Goal: Information Seeking & Learning: Check status

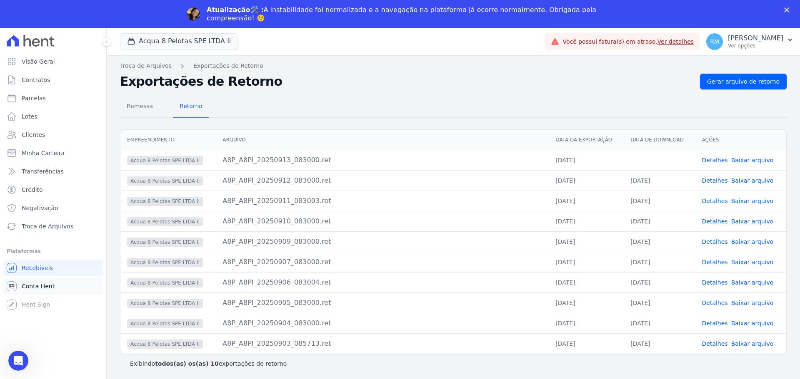
click at [33, 289] on span "Conta Hent" at bounding box center [38, 286] width 33 height 8
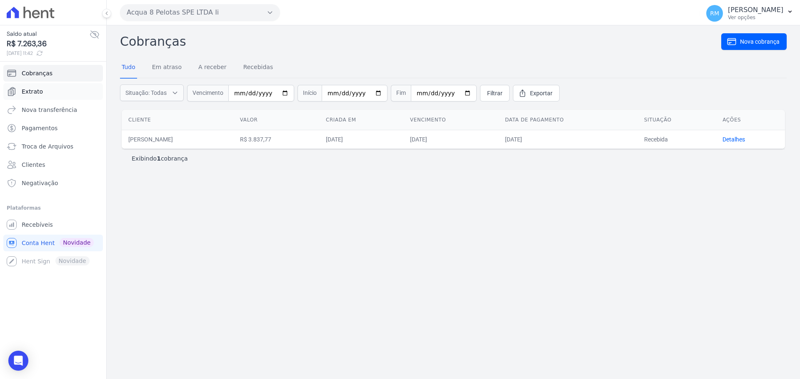
click at [40, 92] on span "Extrato" at bounding box center [32, 91] width 21 height 8
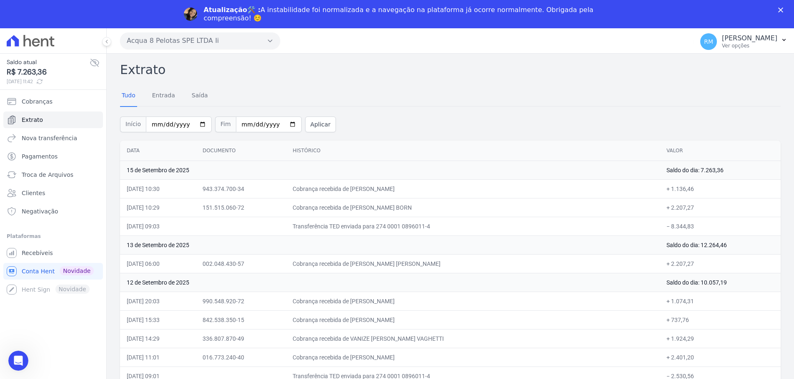
click at [177, 39] on button "Acqua 8 Pelotas SPE LTDA Ii" at bounding box center [200, 40] width 160 height 17
click at [157, 110] on label "ACQUA LIFE CLUB" at bounding box center [159, 106] width 52 height 9
click at [0, 0] on input "ACQUA LIFE CLUB" at bounding box center [0, 0] width 0 height 0
click at [155, 105] on label "ACQUA LIFE CLUB" at bounding box center [159, 106] width 52 height 9
click at [0, 0] on input "ACQUA LIFE CLUB" at bounding box center [0, 0] width 0 height 0
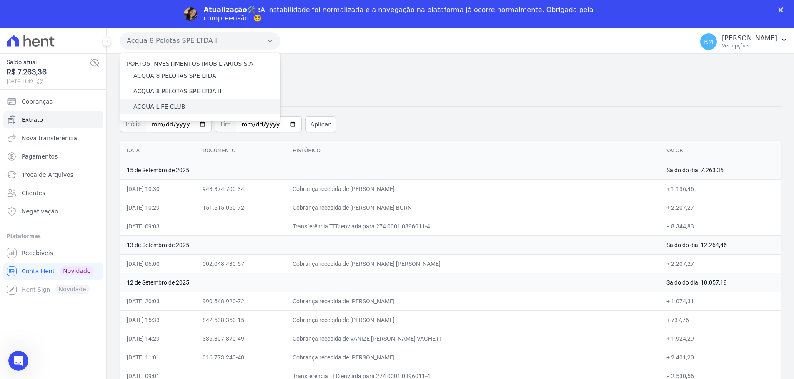
click at [172, 102] on div "ACQUA LIFE CLUB" at bounding box center [200, 106] width 160 height 15
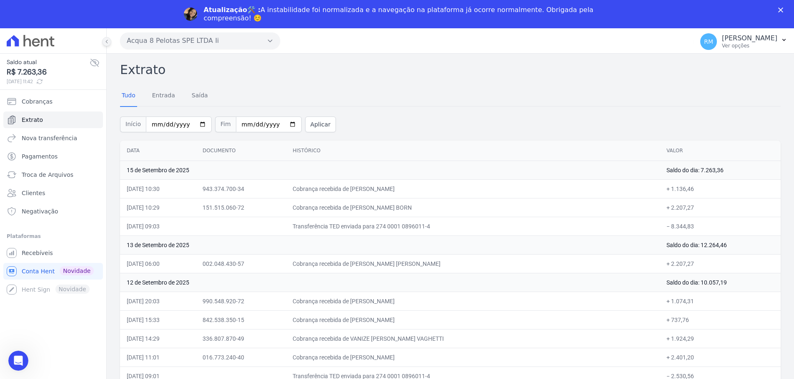
click at [105, 40] on icon at bounding box center [106, 41] width 5 height 5
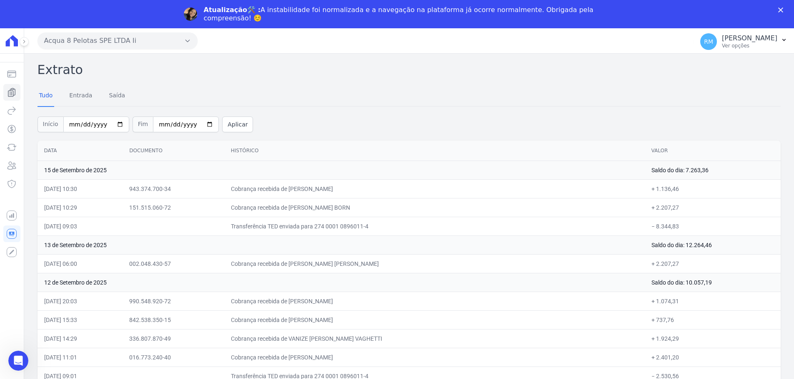
click at [177, 44] on button "Acqua 8 Pelotas SPE LTDA Ii" at bounding box center [117, 40] width 160 height 17
click at [80, 104] on label "ACQUA LIFE CLUB" at bounding box center [77, 106] width 52 height 9
click at [0, 0] on input "ACQUA LIFE CLUB" at bounding box center [0, 0] width 0 height 0
click at [71, 104] on label "ACQUA LIFE CLUB" at bounding box center [77, 106] width 52 height 9
click at [0, 0] on input "ACQUA LIFE CLUB" at bounding box center [0, 0] width 0 height 0
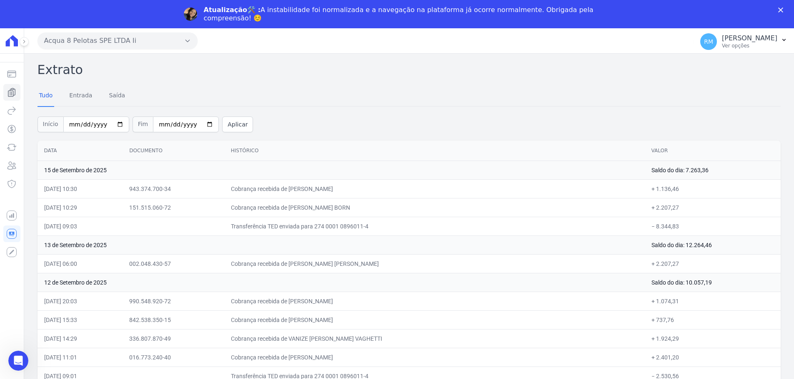
click at [783, 7] on icon "Fechar" at bounding box center [780, 9] width 5 height 5
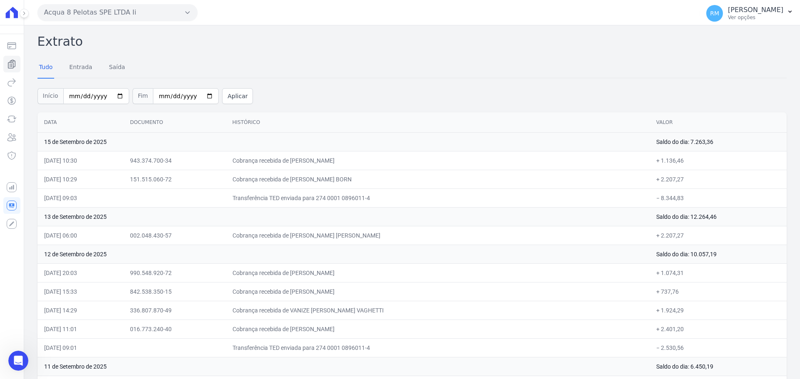
click at [23, 15] on icon at bounding box center [24, 13] width 5 height 5
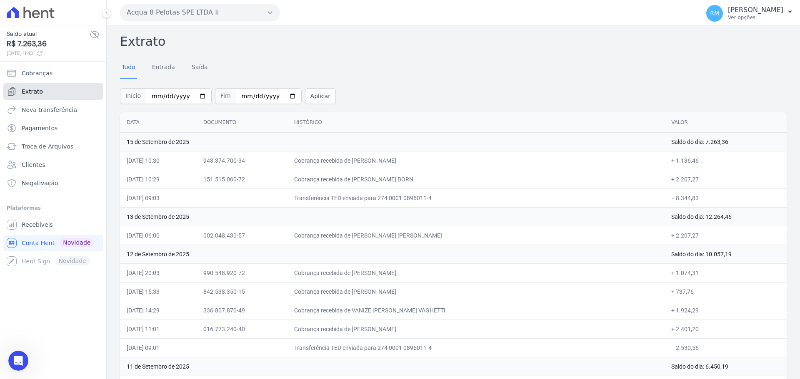
click at [41, 92] on link "Extrato" at bounding box center [53, 91] width 100 height 17
click at [110, 15] on button at bounding box center [106, 13] width 9 height 9
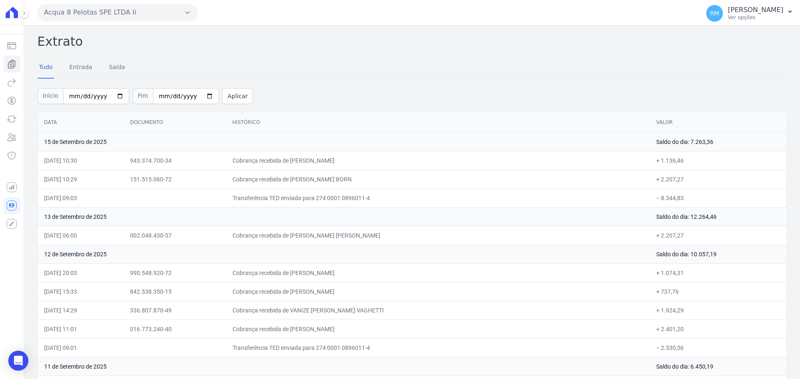
click at [188, 11] on icon "button" at bounding box center [187, 12] width 7 height 7
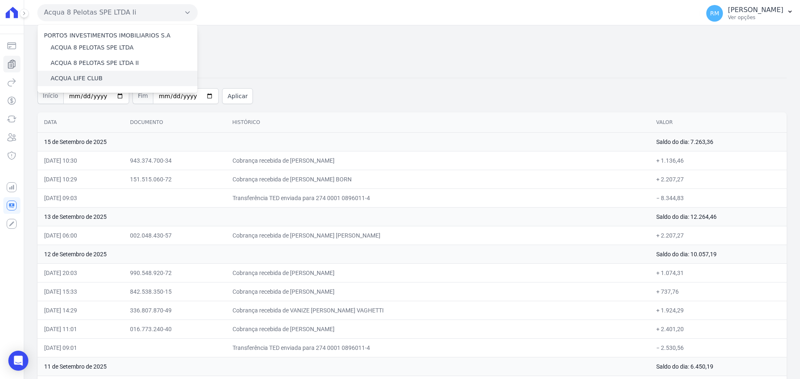
click at [71, 79] on label "ACQUA LIFE CLUB" at bounding box center [77, 78] width 52 height 9
click at [0, 0] on input "ACQUA LIFE CLUB" at bounding box center [0, 0] width 0 height 0
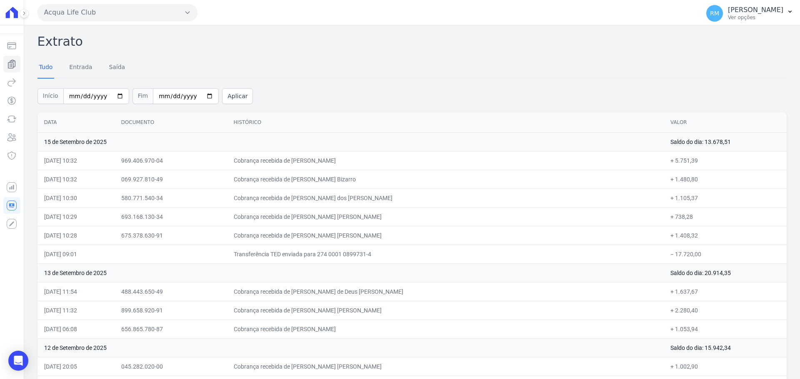
click at [42, 121] on th "Data" at bounding box center [75, 122] width 77 height 20
click at [43, 120] on th "Data" at bounding box center [75, 122] width 77 height 20
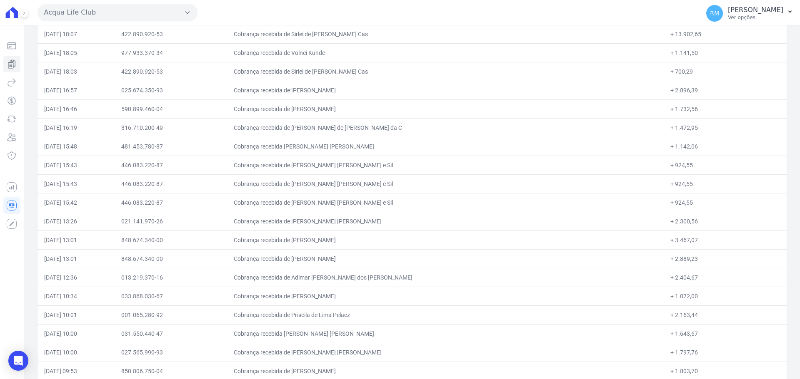
scroll to position [3734, 0]
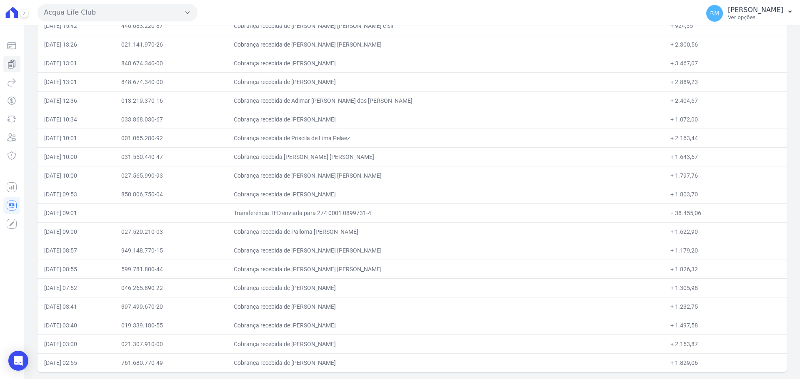
drag, startPoint x: 45, startPoint y: 122, endPoint x: 88, endPoint y: 396, distance: 277.5
click at [88, 379] on html "Saldo atual R$ 13.678,51 [DATE] 11:43 Cobranças Extrato Nova transferência Paga…" at bounding box center [400, 189] width 800 height 379
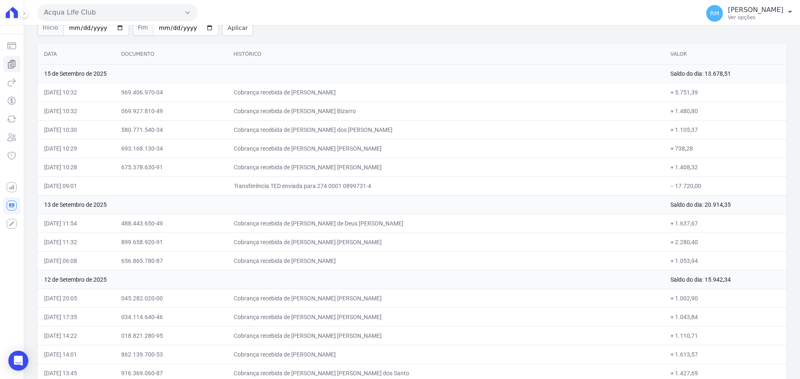
scroll to position [0, 0]
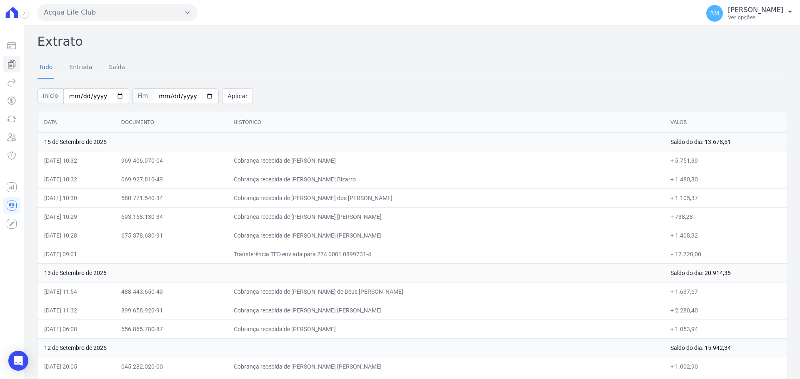
click at [117, 5] on button "Acqua Life Club" at bounding box center [117, 12] width 160 height 17
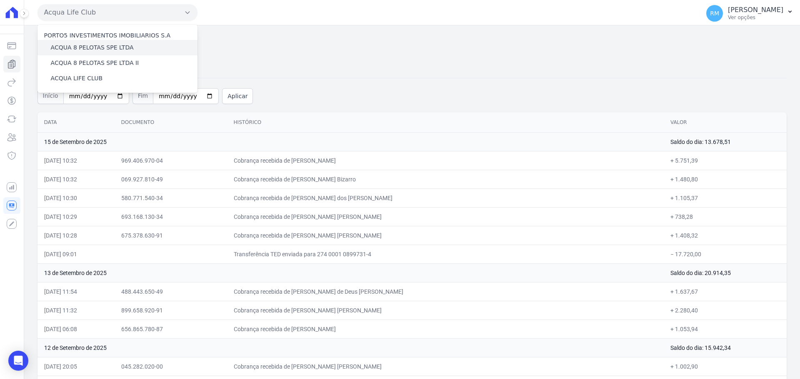
click at [105, 52] on div "ACQUA 8 PELOTAS SPE LTDA" at bounding box center [117, 47] width 160 height 15
click at [106, 47] on label "ACQUA 8 PELOTAS SPE LTDA" at bounding box center [92, 47] width 83 height 9
click at [0, 0] on input "ACQUA 8 PELOTAS SPE LTDA" at bounding box center [0, 0] width 0 height 0
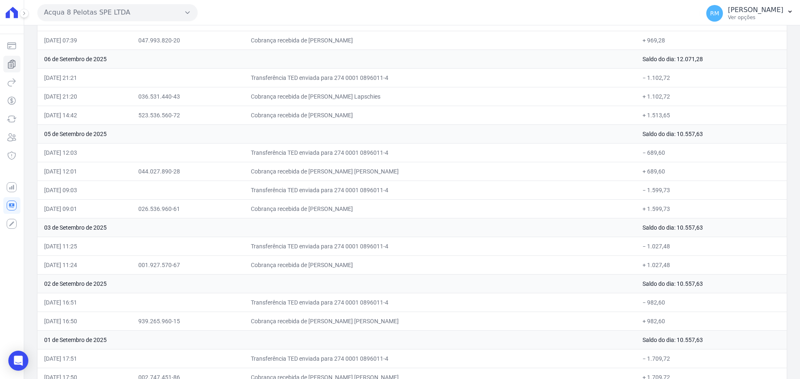
scroll to position [810, 0]
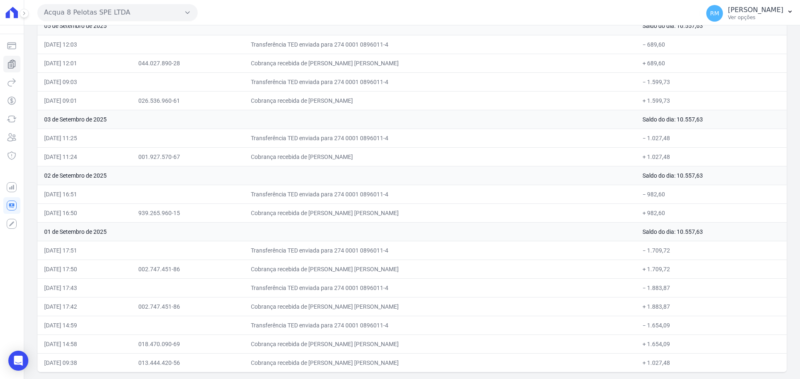
drag, startPoint x: 44, startPoint y: 122, endPoint x: 84, endPoint y: 399, distance: 280.3
click at [84, 379] on html "Saldo atual R$ [...] atualizando... Cobranças Extrato Nova transferência Pagame…" at bounding box center [400, 189] width 800 height 379
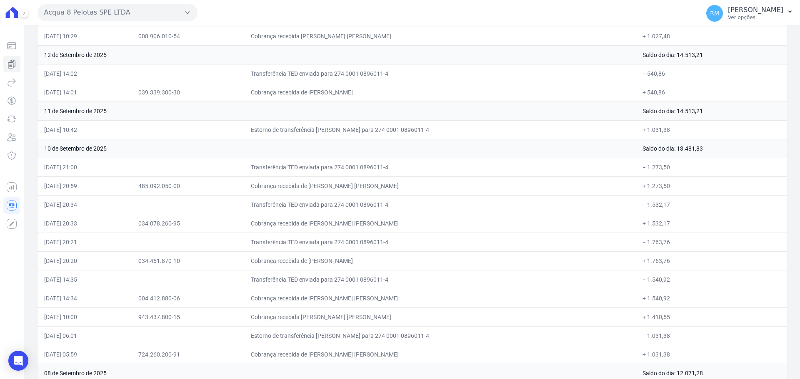
scroll to position [0, 0]
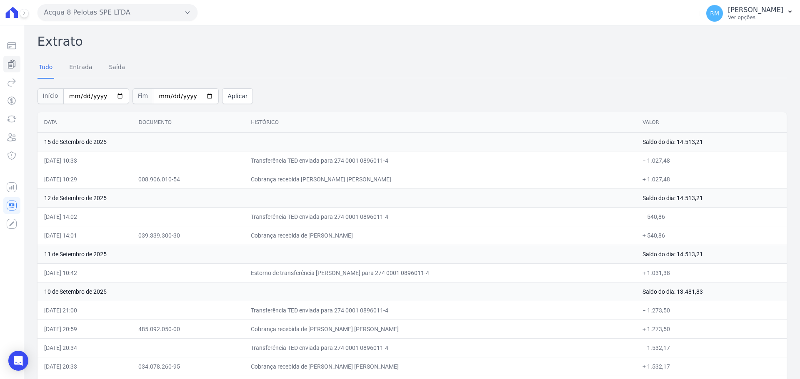
click at [95, 12] on button "Acqua 8 Pelotas SPE LTDA" at bounding box center [117, 12] width 160 height 17
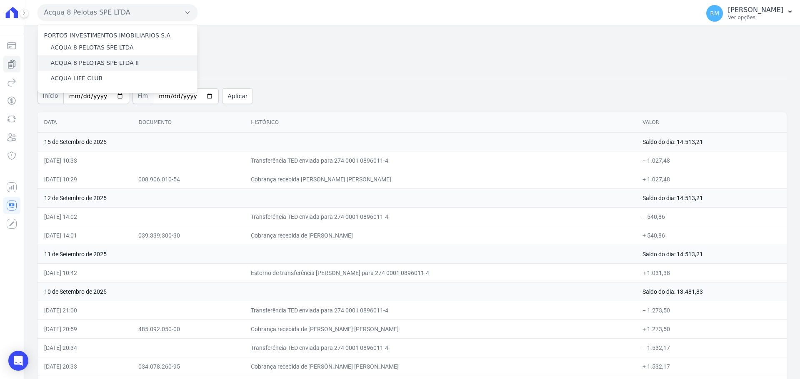
click at [85, 65] on label "ACQUA 8 PELOTAS SPE LTDA II" at bounding box center [95, 63] width 88 height 9
click at [0, 0] on input "ACQUA 8 PELOTAS SPE LTDA II" at bounding box center [0, 0] width 0 height 0
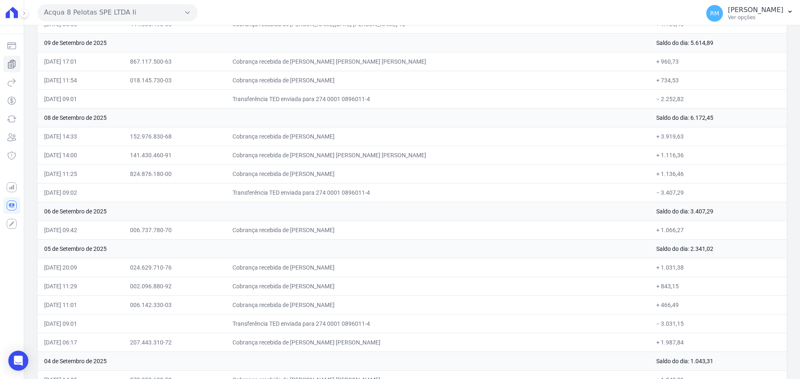
scroll to position [885, 0]
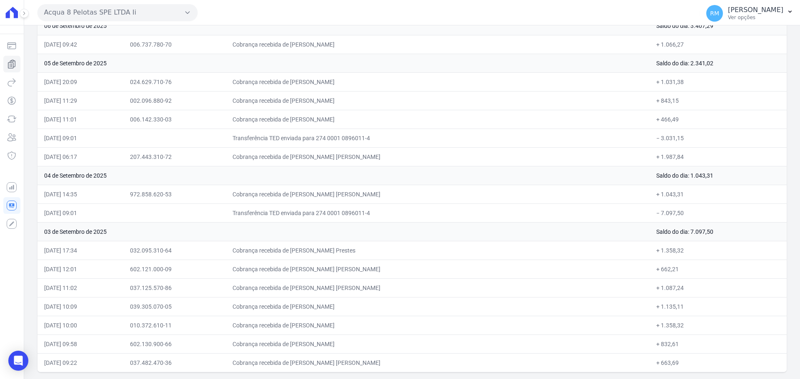
drag, startPoint x: 45, startPoint y: 121, endPoint x: 150, endPoint y: 398, distance: 296.4
click at [150, 379] on html "Saldo atual R$ [...] atualizando... Cobranças Extrato Nova transferência Pagame…" at bounding box center [400, 189] width 800 height 379
